Goal: Complete application form: Complete application form

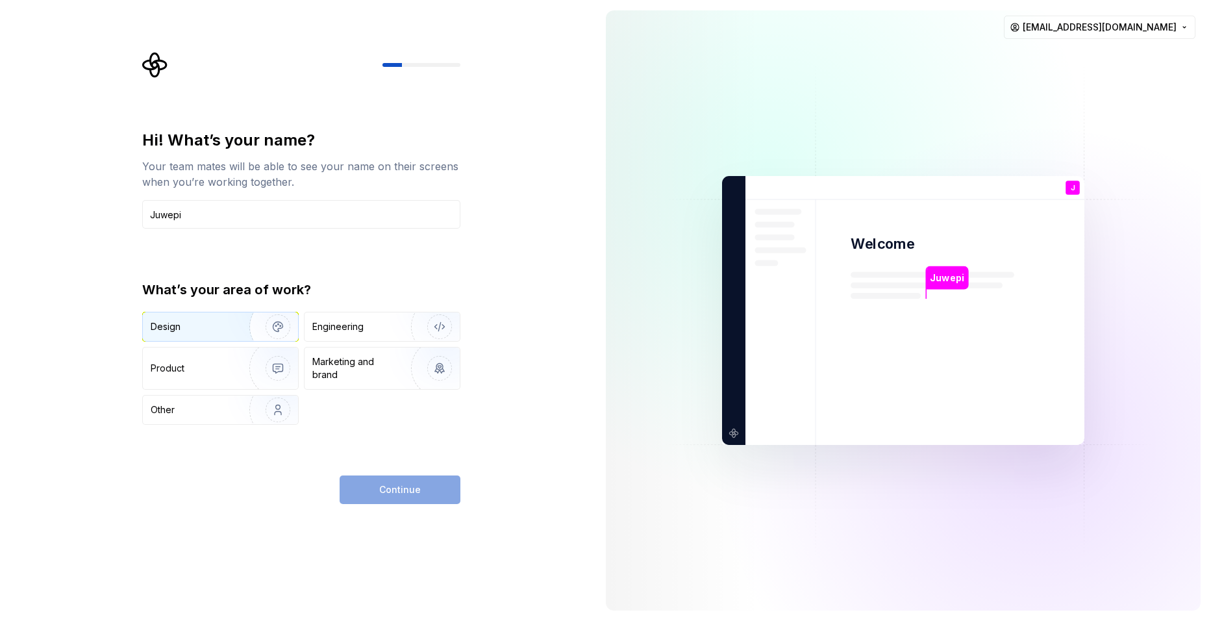
type input "Juwepi"
click at [221, 330] on div "Design" at bounding box center [192, 326] width 82 height 13
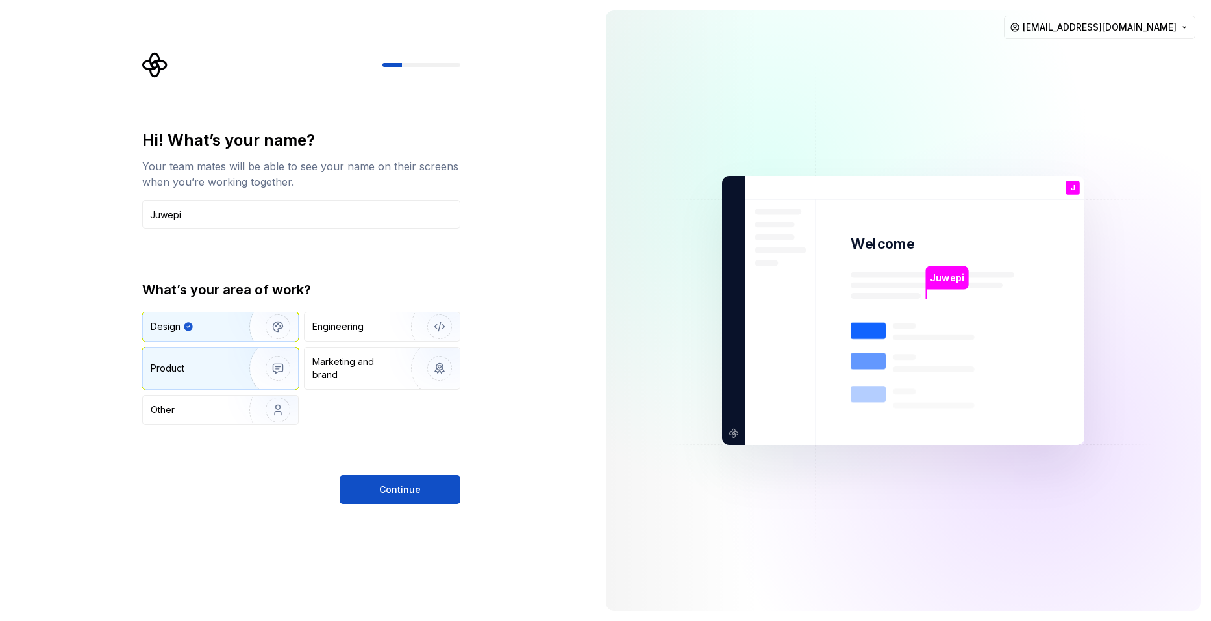
click at [174, 354] on div "Product" at bounding box center [220, 368] width 155 height 42
click at [188, 319] on div "Design" at bounding box center [220, 326] width 155 height 29
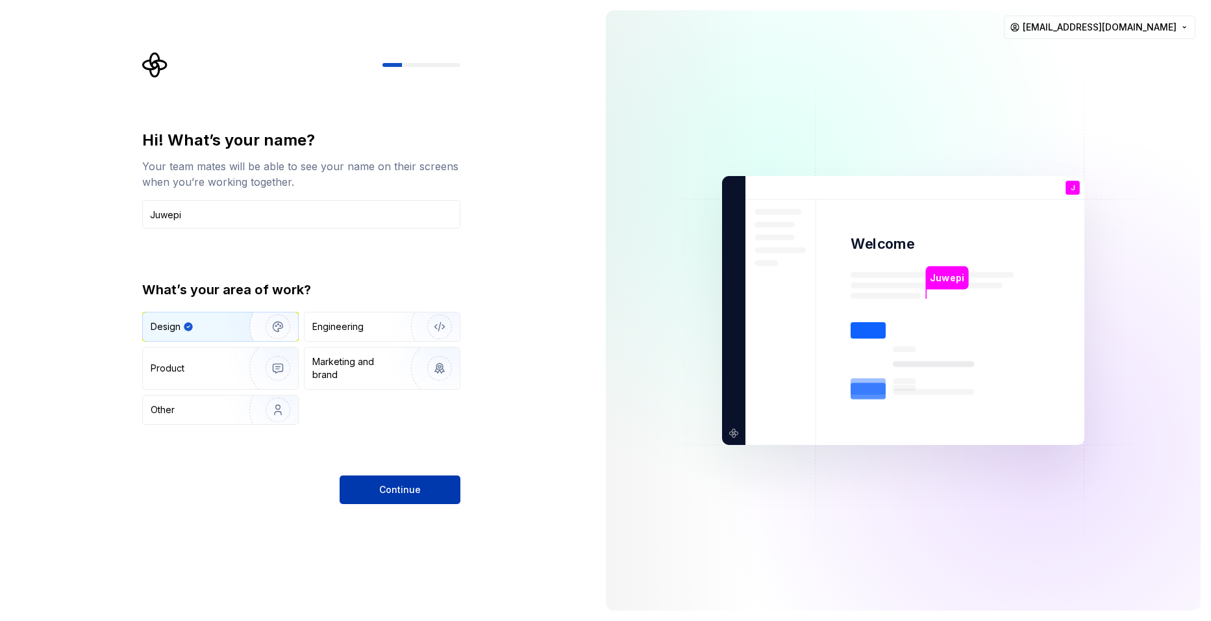
click at [383, 477] on button "Continue" at bounding box center [400, 489] width 121 height 29
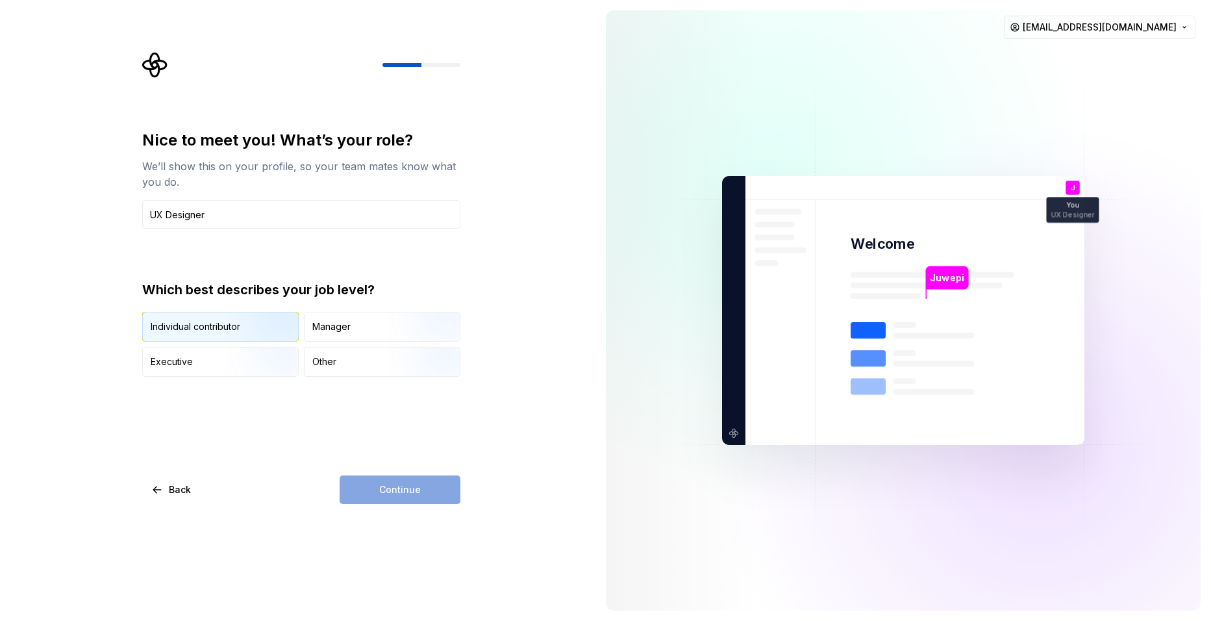
type input "UX Designer"
click at [266, 336] on img "button" at bounding box center [266, 342] width 83 height 87
click at [406, 493] on span "Continue" at bounding box center [400, 489] width 42 height 13
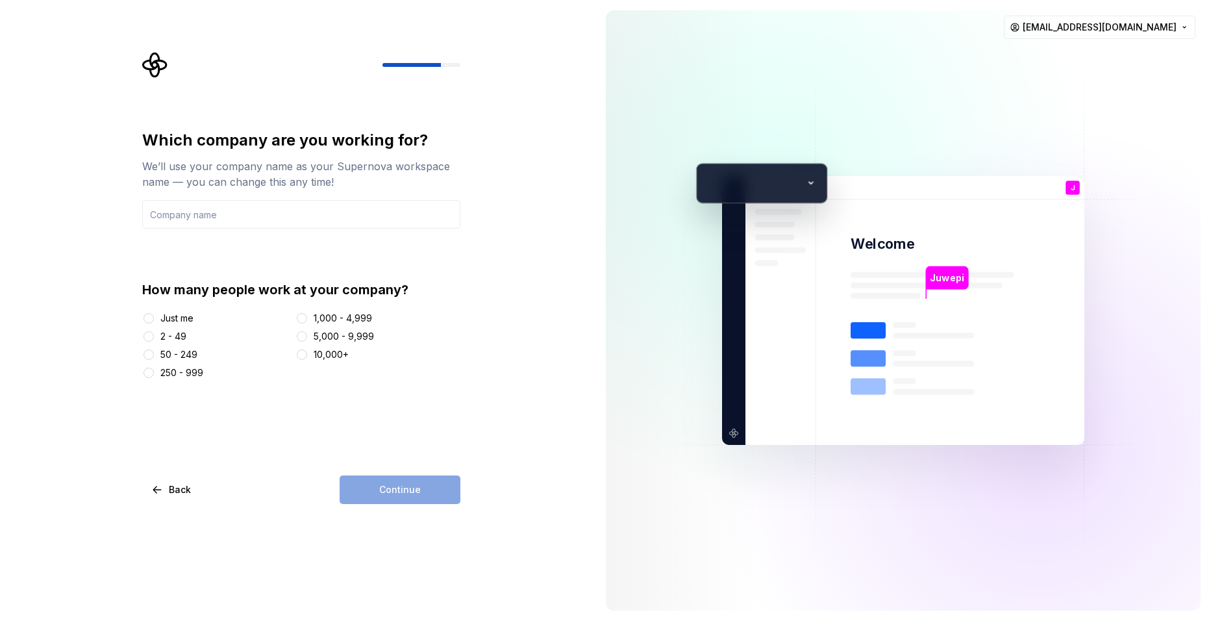
click at [216, 449] on div "Which company are you working for? We’ll use your company name as your Supernov…" at bounding box center [301, 317] width 318 height 374
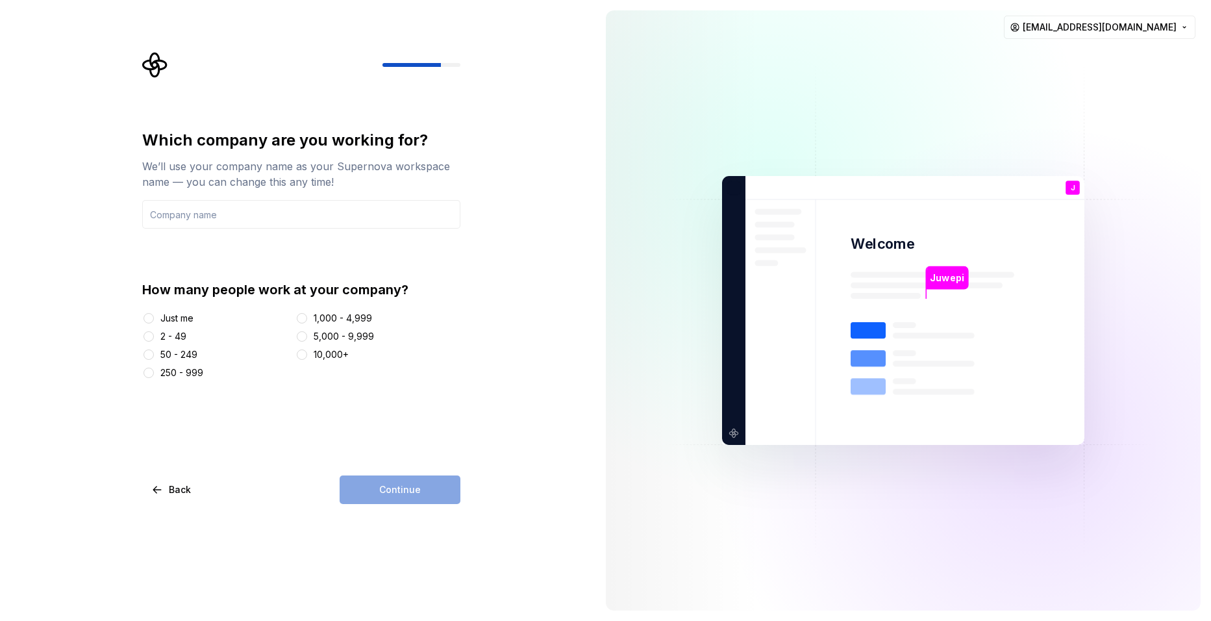
click at [478, 205] on div "Which company are you working for? We’ll use your company name as your Supernov…" at bounding box center [297, 310] width 595 height 621
